Goal: Complete application form: Complete application form

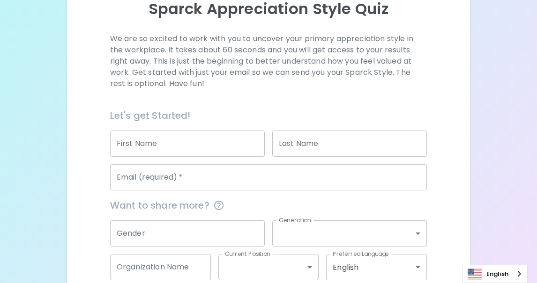
scroll to position [114, 0]
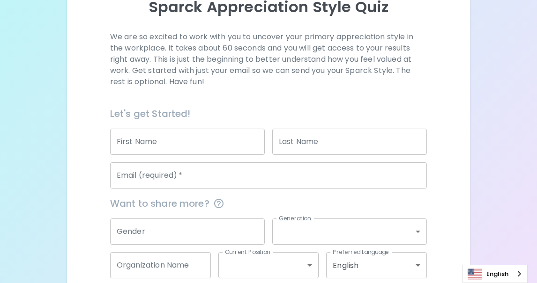
click at [192, 141] on input "First Name" at bounding box center [187, 142] width 155 height 26
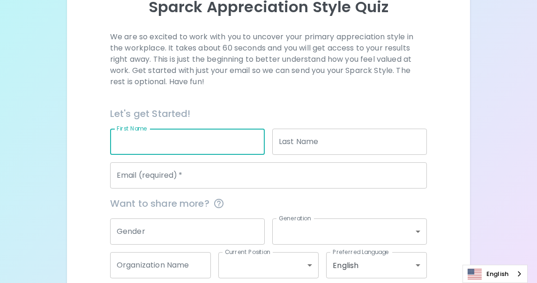
type input "[PERSON_NAME]"
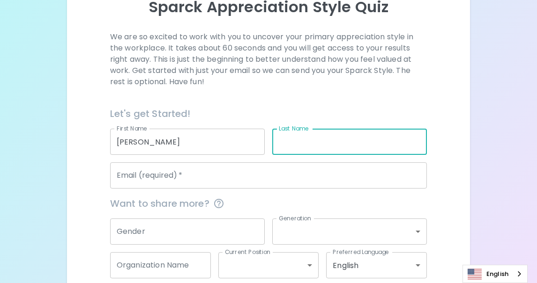
click at [300, 137] on input "Last Name" at bounding box center [349, 142] width 155 height 26
type input "Bouchee"
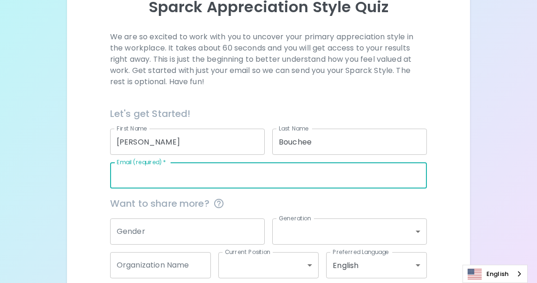
click at [305, 180] on input "Email (required)   *" at bounding box center [268, 176] width 317 height 26
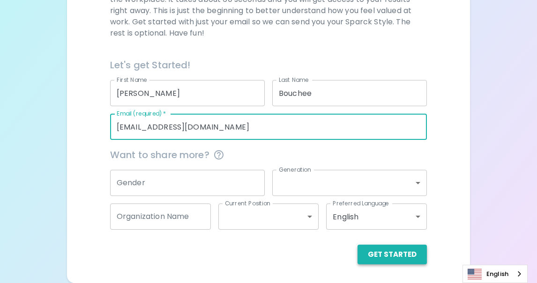
type input "[EMAIL_ADDRESS][DOMAIN_NAME]"
click at [384, 259] on button "Get Started" at bounding box center [391, 255] width 69 height 20
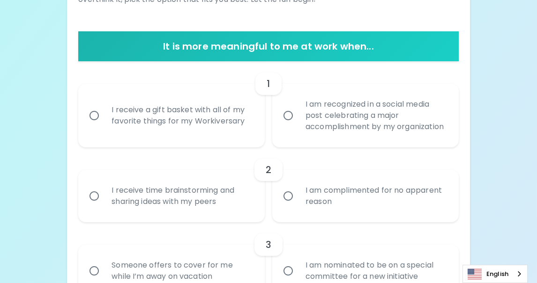
click at [93, 120] on input "I receive a gift basket with all of my favorite things for my Workiversary" at bounding box center [94, 116] width 20 height 20
radio input "true"
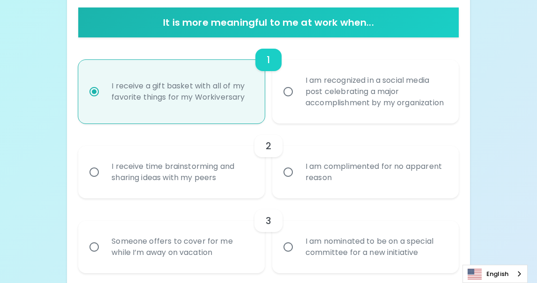
scroll to position [238, 0]
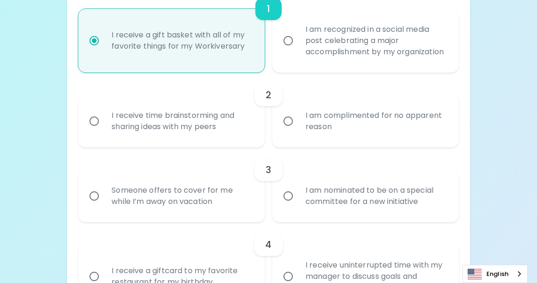
click at [96, 131] on input "I receive time brainstorming and sharing ideas with my peers" at bounding box center [94, 121] width 20 height 20
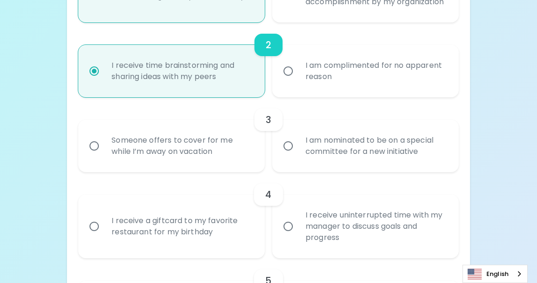
scroll to position [290, 0]
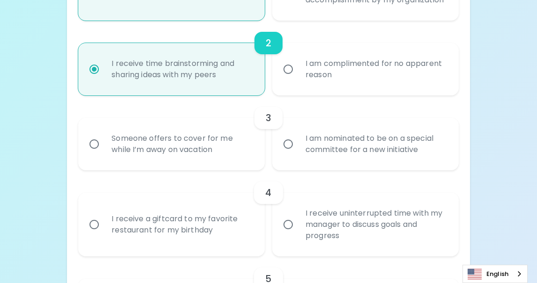
radio input "true"
click at [98, 154] on input "Someone offers to cover for me while I’m away on vacation" at bounding box center [94, 144] width 20 height 20
radio input "false"
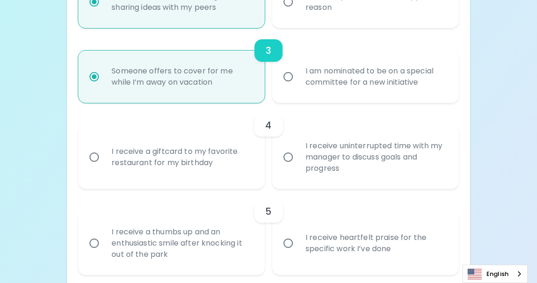
scroll to position [365, 0]
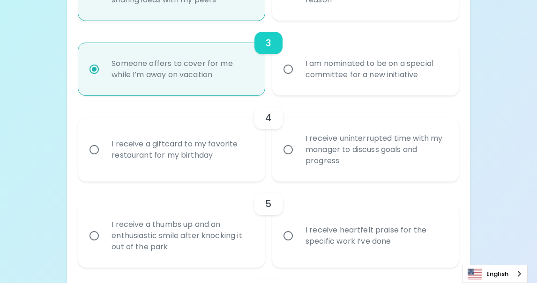
radio input "true"
click at [90, 157] on input "I receive a giftcard to my favorite restaurant for my birthday" at bounding box center [94, 150] width 20 height 20
radio input "false"
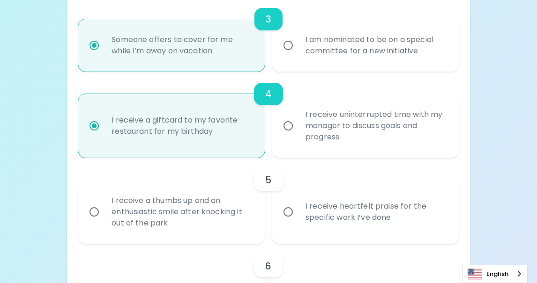
scroll to position [440, 0]
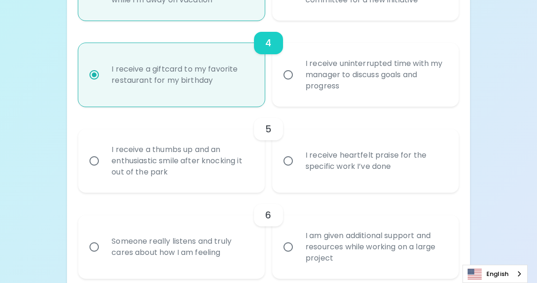
radio input "true"
click at [289, 171] on input "I receive heartfelt praise for the specific work I’ve done" at bounding box center [288, 161] width 20 height 20
radio input "false"
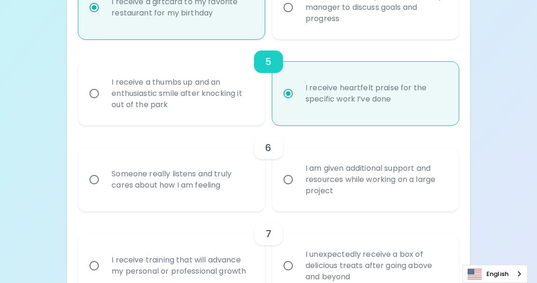
scroll to position [515, 0]
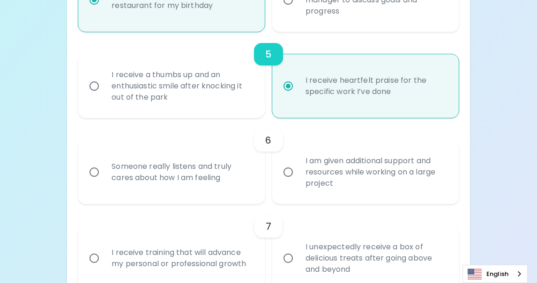
radio input "true"
click at [98, 181] on input "Someone really listens and truly cares about how I am feeling" at bounding box center [94, 173] width 20 height 20
radio input "false"
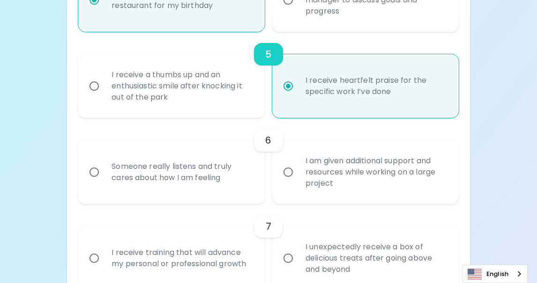
radio input "false"
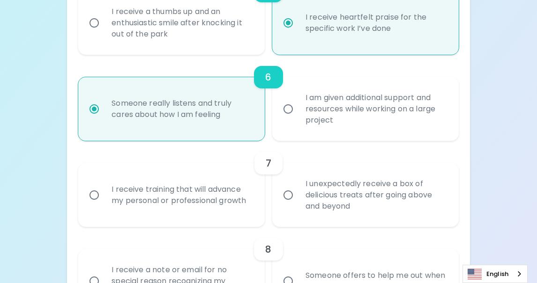
scroll to position [590, 0]
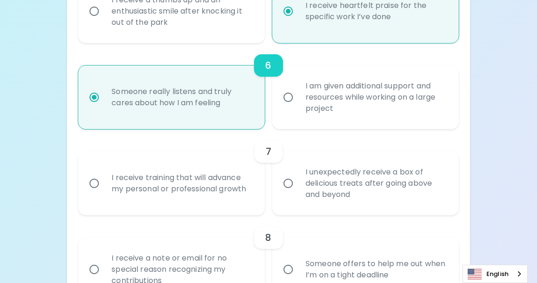
radio input "true"
click at [98, 193] on input "I receive training that will advance my personal or professional growth" at bounding box center [94, 184] width 20 height 20
radio input "false"
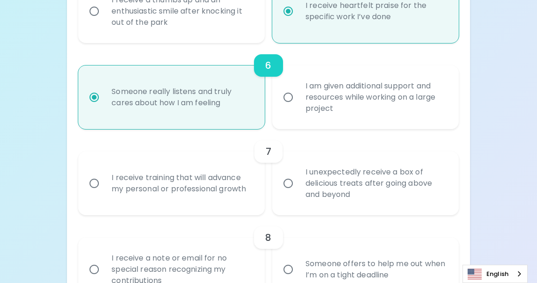
radio input "false"
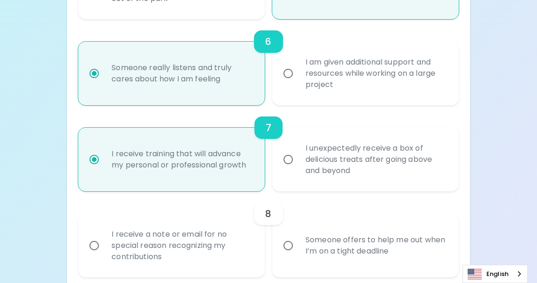
scroll to position [665, 0]
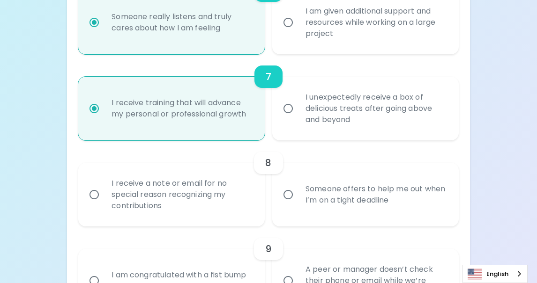
radio input "true"
click at [289, 205] on input "Someone offers to help me out when I’m on a tight deadline" at bounding box center [288, 195] width 20 height 20
radio input "false"
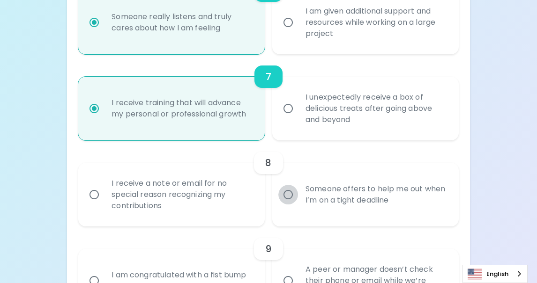
radio input "false"
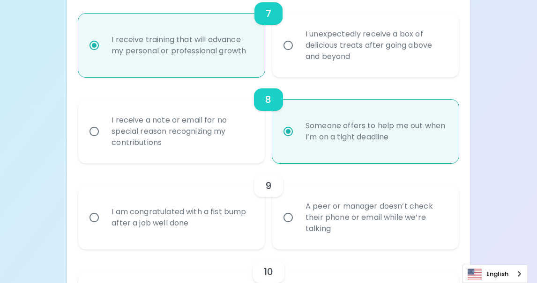
scroll to position [740, 0]
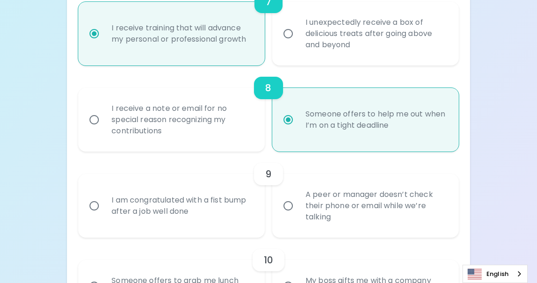
radio input "true"
click at [288, 212] on input "A peer or manager doesn’t check their phone or email while we’re talking" at bounding box center [288, 206] width 20 height 20
radio input "false"
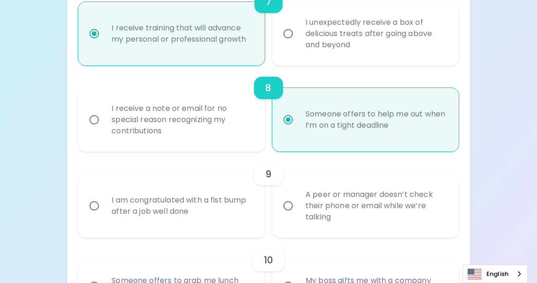
radio input "false"
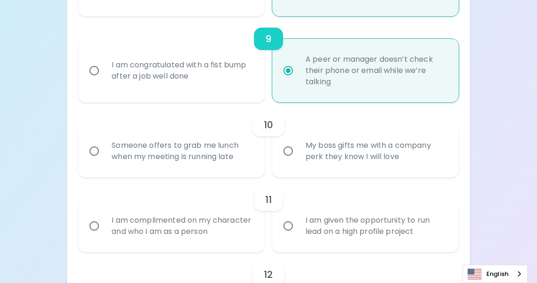
scroll to position [875, 0]
radio input "true"
click at [146, 170] on div "Someone offers to grab me lunch when my meeting is running late" at bounding box center [181, 150] width 155 height 45
click at [104, 161] on input "Someone offers to grab me lunch when my meeting is running late" at bounding box center [94, 151] width 20 height 20
radio input "false"
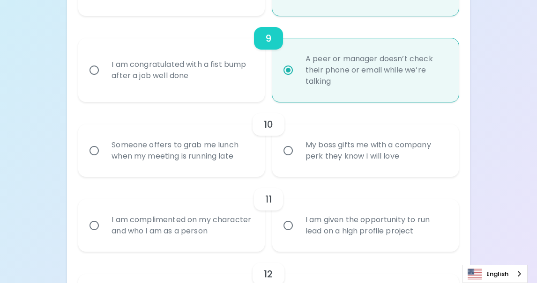
radio input "false"
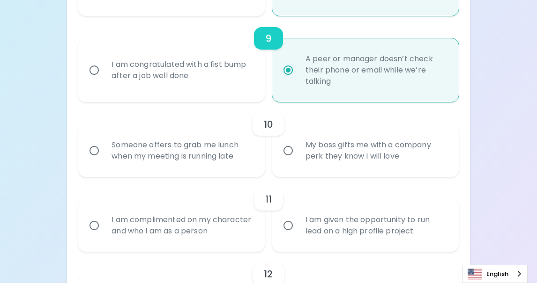
radio input "false"
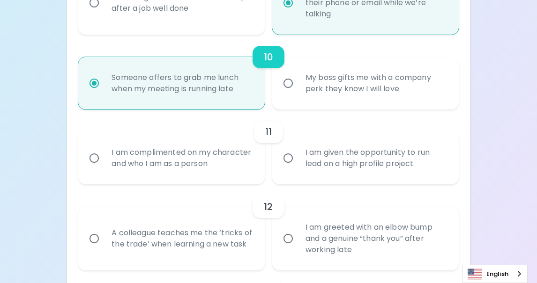
scroll to position [950, 0]
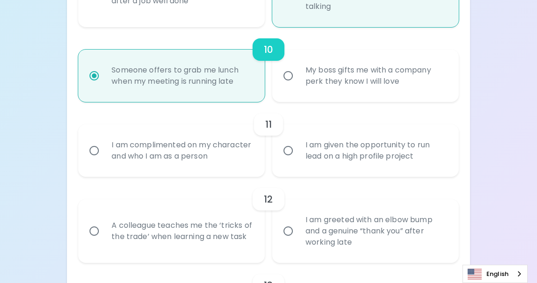
radio input "true"
click at [140, 170] on div "I am complimented on my character and who I am as a person" at bounding box center [181, 150] width 155 height 45
click at [104, 161] on input "I am complimented on my character and who I am as a person" at bounding box center [94, 151] width 20 height 20
radio input "false"
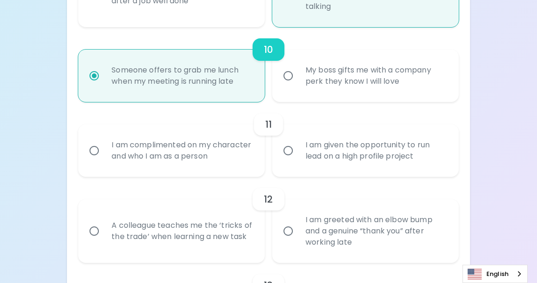
radio input "false"
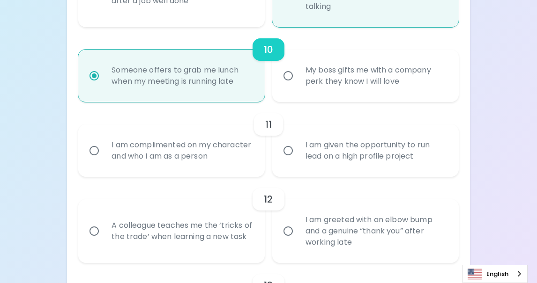
radio input "false"
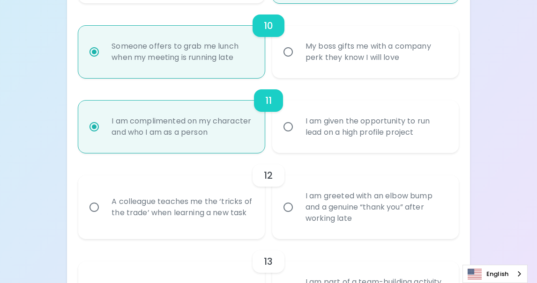
scroll to position [1025, 0]
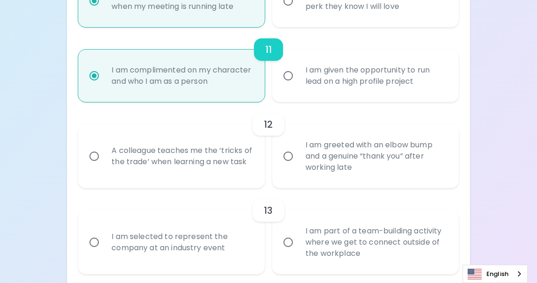
radio input "true"
click at [184, 178] on div "A colleague teaches me the ‘tricks of the trade’ when learning a new task" at bounding box center [181, 156] width 155 height 45
click at [104, 166] on input "A colleague teaches me the ‘tricks of the trade’ when learning a new task" at bounding box center [94, 157] width 20 height 20
radio input "false"
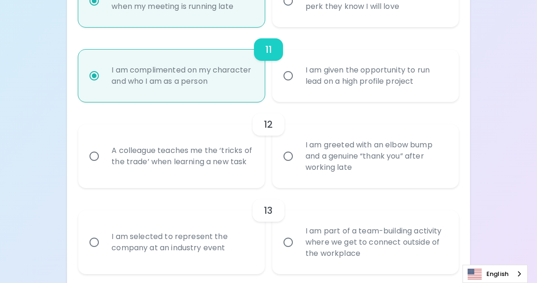
radio input "false"
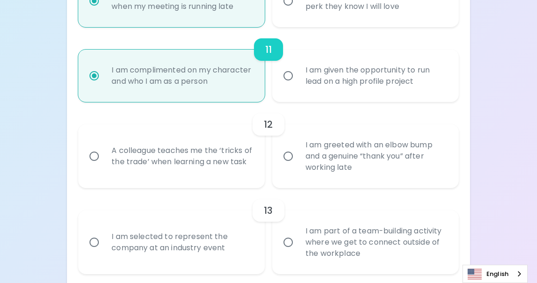
radio input "false"
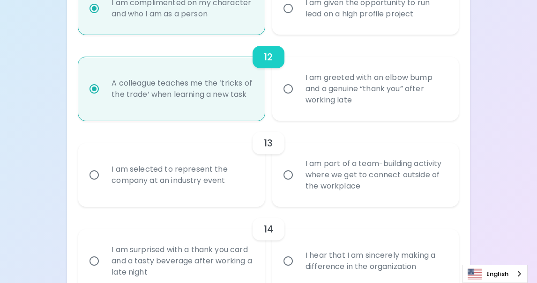
scroll to position [1100, 0]
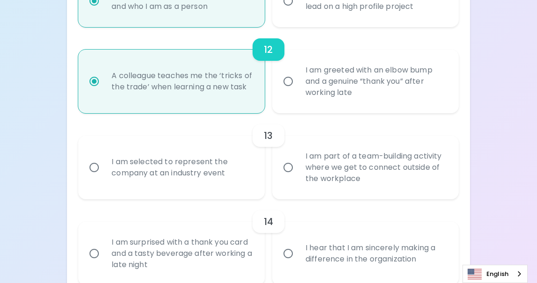
radio input "true"
click at [97, 178] on input "I am selected to represent the company at an industry event" at bounding box center [94, 168] width 20 height 20
radio input "false"
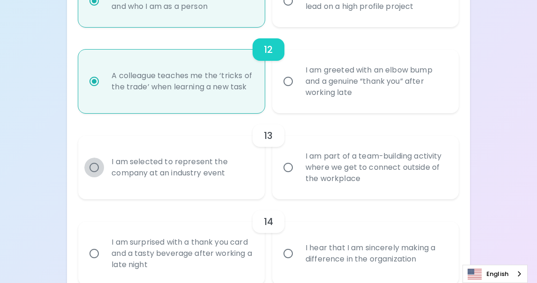
radio input "false"
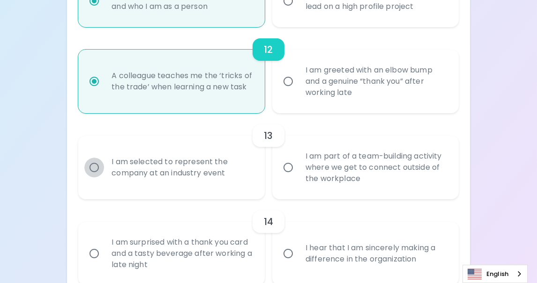
radio input "false"
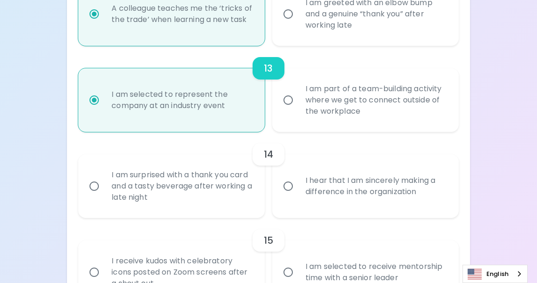
scroll to position [1175, 0]
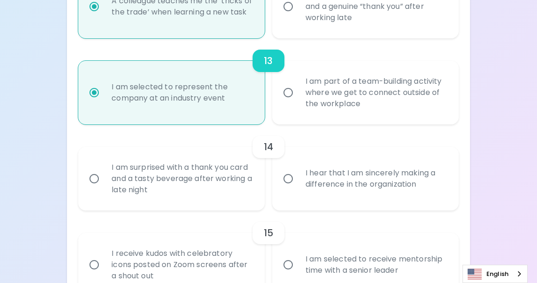
radio input "true"
click at [287, 189] on input "I hear that I am sincerely making a difference in the organization" at bounding box center [288, 179] width 20 height 20
radio input "false"
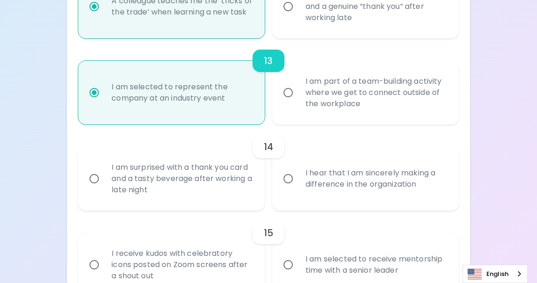
radio input "false"
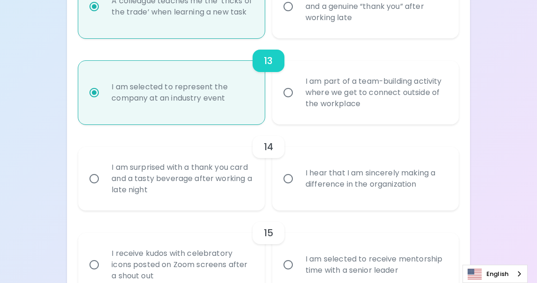
radio input "false"
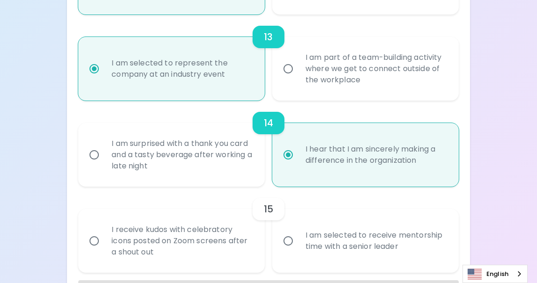
scroll to position [1246, 0]
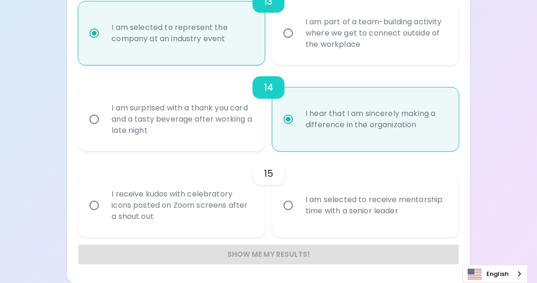
radio input "true"
click at [292, 205] on input "I am selected to receive mentorship time with a senior leader" at bounding box center [288, 206] width 20 height 20
radio input "false"
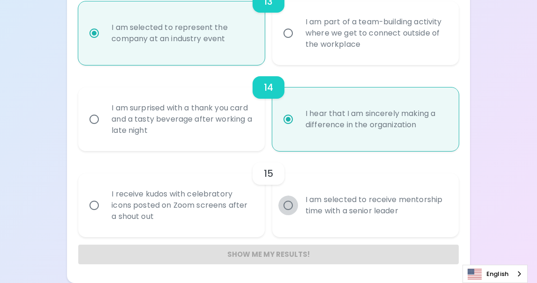
radio input "false"
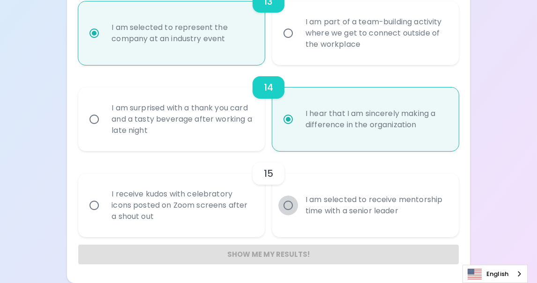
radio input "false"
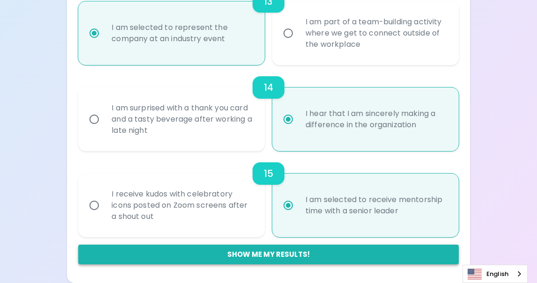
radio input "true"
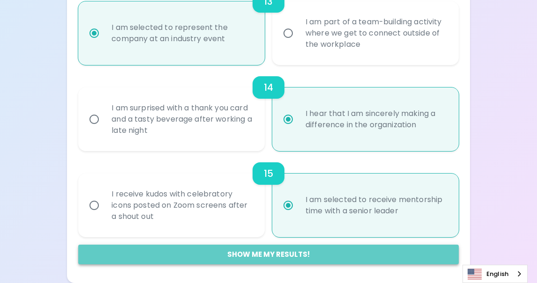
click at [288, 254] on button "Show me my results!" at bounding box center [268, 255] width 380 height 20
radio input "false"
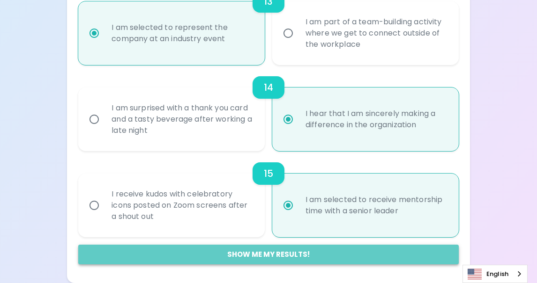
radio input "false"
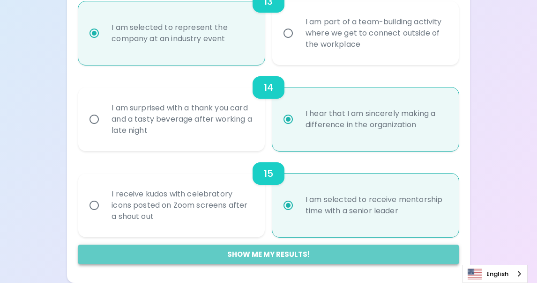
radio input "false"
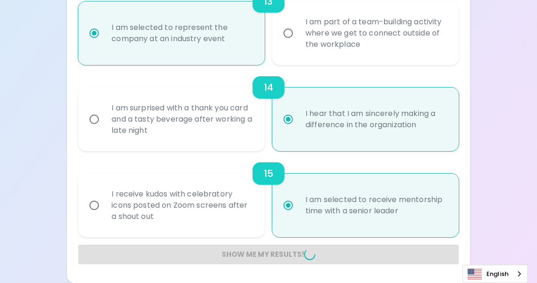
radio input "false"
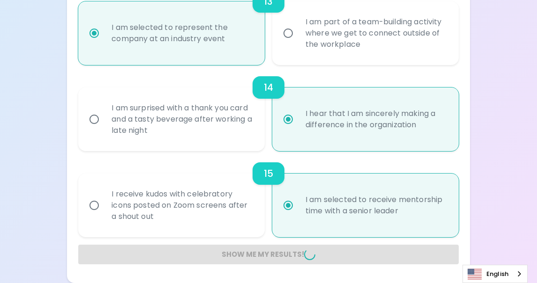
radio input "false"
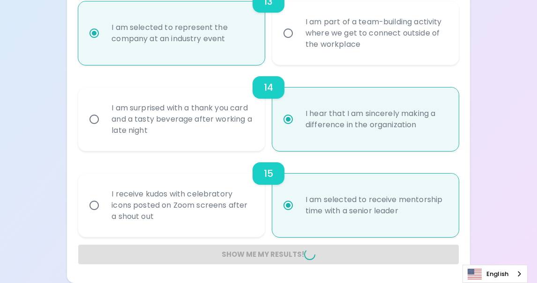
radio input "false"
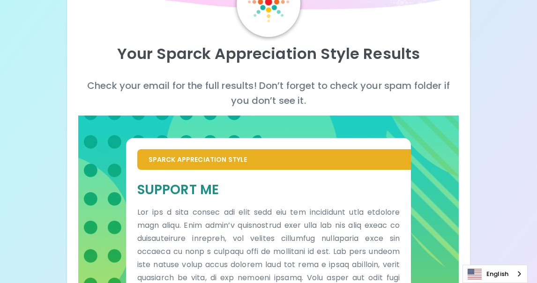
scroll to position [65, 0]
